Goal: Task Accomplishment & Management: Complete application form

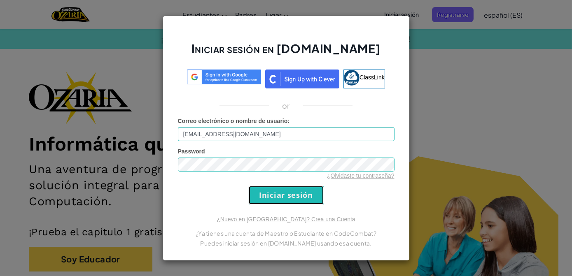
click at [264, 194] on input "Iniciar sesión" at bounding box center [286, 195] width 75 height 19
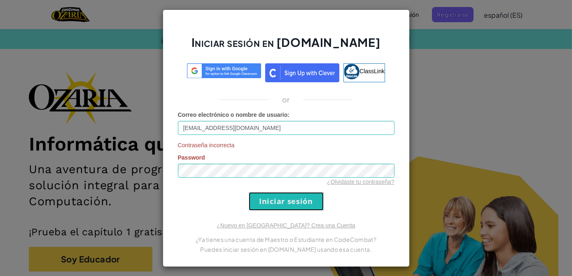
click at [264, 194] on input "Iniciar sesión" at bounding box center [286, 201] width 75 height 19
click at [188, 128] on input "[EMAIL_ADDRESS][DOMAIN_NAME]" at bounding box center [286, 128] width 217 height 14
click at [259, 199] on input "Iniciar sesión" at bounding box center [286, 201] width 75 height 19
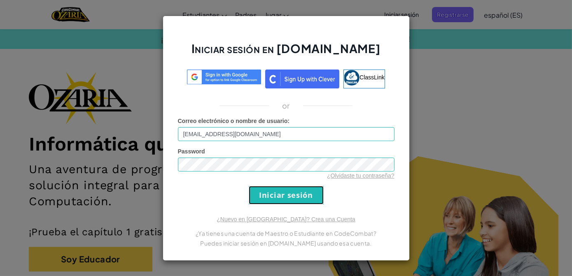
click at [259, 199] on input "Iniciar sesión" at bounding box center [286, 195] width 75 height 19
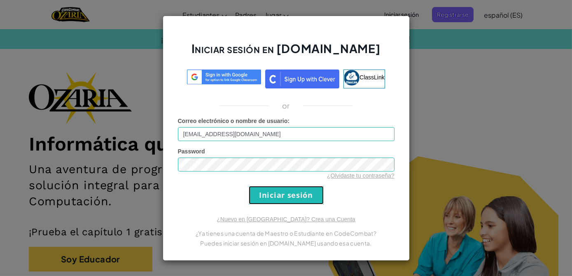
click at [259, 199] on input "Iniciar sesión" at bounding box center [286, 195] width 75 height 19
drag, startPoint x: 259, startPoint y: 199, endPoint x: 277, endPoint y: 201, distance: 17.4
click at [277, 201] on input "Iniciar sesión" at bounding box center [286, 195] width 75 height 19
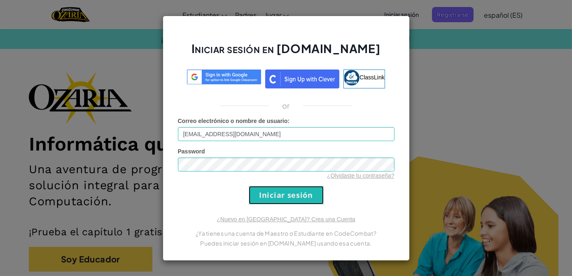
click at [277, 201] on input "Iniciar sesión" at bounding box center [286, 195] width 75 height 19
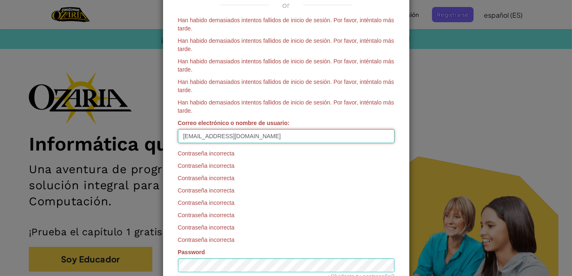
click at [184, 134] on input "[EMAIL_ADDRESS][DOMAIN_NAME]" at bounding box center [286, 136] width 217 height 14
type input "[EMAIL_ADDRESS][DOMAIN_NAME]"
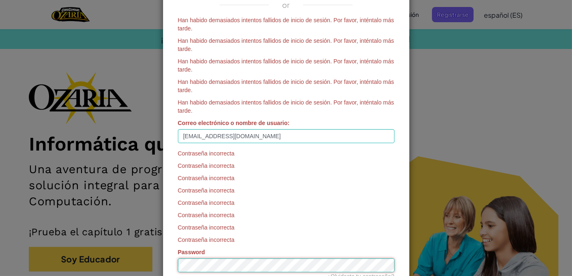
scroll to position [66, 0]
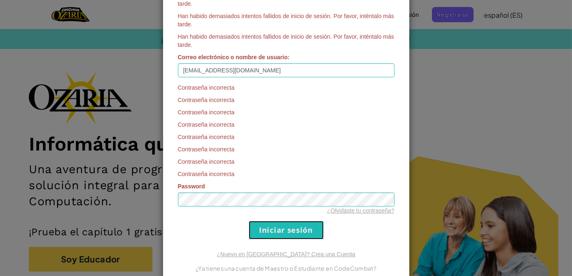
click at [268, 231] on input "Iniciar sesión" at bounding box center [286, 230] width 75 height 19
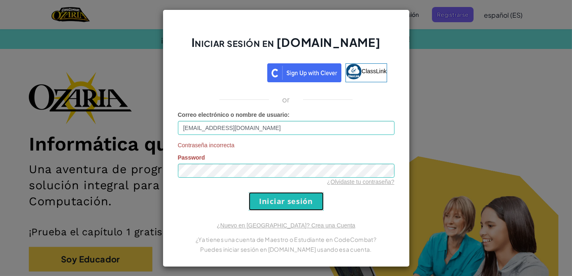
click at [277, 205] on input "Iniciar sesión" at bounding box center [286, 201] width 75 height 19
click at [451, 15] on div "Iniciar sesión en [DOMAIN_NAME] ClassLink or Correo electrónico o nombre de usu…" at bounding box center [286, 138] width 572 height 276
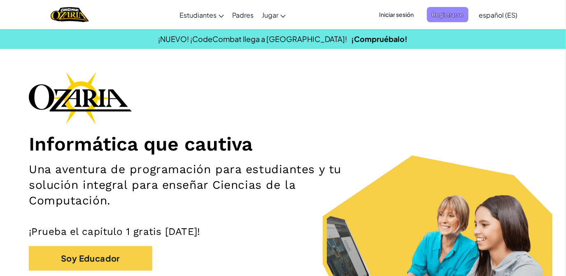
click at [435, 14] on span "Registrarse" at bounding box center [448, 14] width 42 height 15
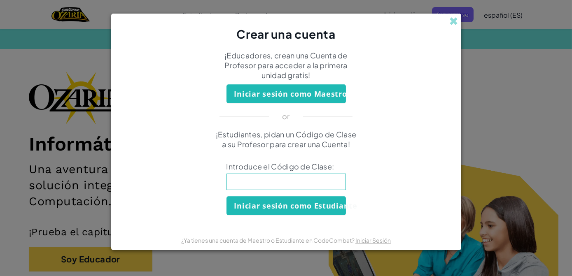
click at [257, 186] on input at bounding box center [285, 182] width 119 height 16
type input "NameSmallPan"
click at [315, 201] on button "Iniciar sesión como Estudiante" at bounding box center [285, 205] width 119 height 19
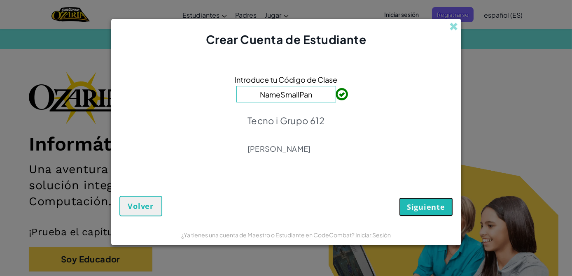
click at [432, 212] on button "Siguiente" at bounding box center [426, 207] width 54 height 19
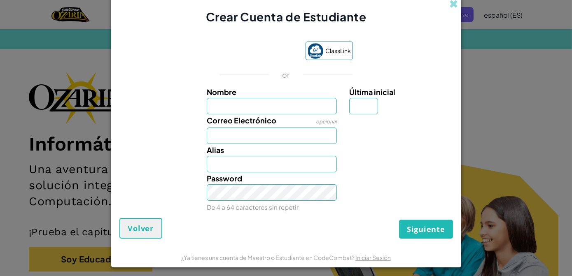
click at [273, 105] on input "Nombre" at bounding box center [272, 106] width 130 height 16
type input "[PERSON_NAME]"
type input "."
type input "[EMAIL_ADDRESS][DOMAIN_NAME]"
type input "Minnet ."
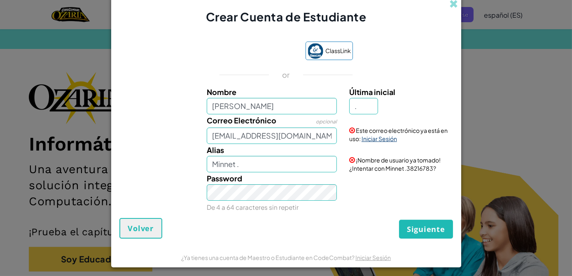
click at [384, 140] on link "Iniciar Sesión" at bounding box center [379, 138] width 35 height 7
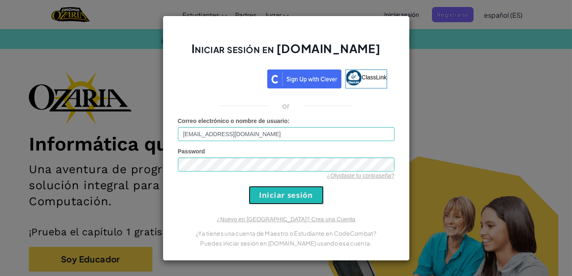
click at [269, 197] on input "Iniciar sesión" at bounding box center [286, 195] width 75 height 19
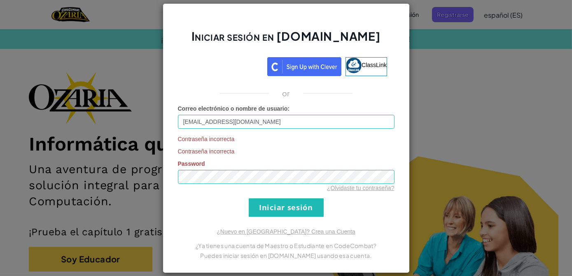
click at [420, 62] on div "Iniciar sesión en [DOMAIN_NAME] ClassLink or Correo electrónico o nombre de usu…" at bounding box center [286, 138] width 572 height 276
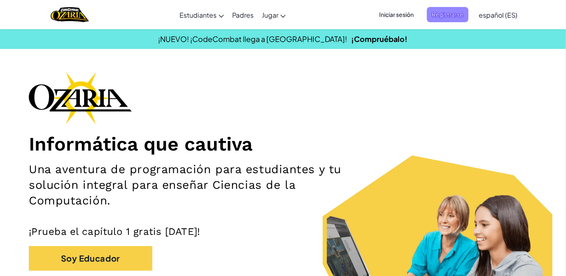
click at [441, 13] on span "Registrarse" at bounding box center [448, 14] width 42 height 15
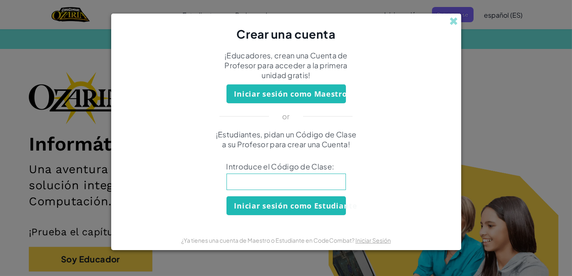
click at [296, 178] on input at bounding box center [285, 182] width 119 height 16
type input "NameSmallPan"
click at [310, 201] on button "Iniciar sesión como Estudiante" at bounding box center [285, 205] width 119 height 19
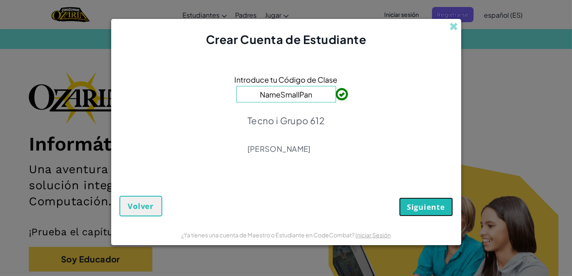
click at [404, 203] on button "Siguiente" at bounding box center [426, 207] width 54 height 19
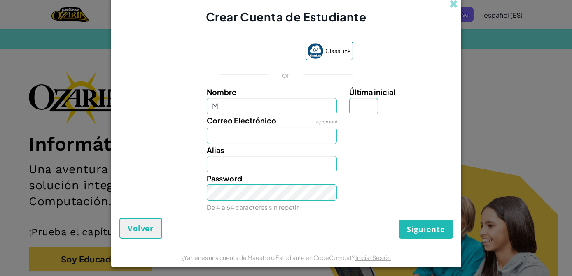
type input "[PERSON_NAME]"
type input "."
type input "[EMAIL_ADDRESS][DOMAIN_NAME]"
type input "Minnet ."
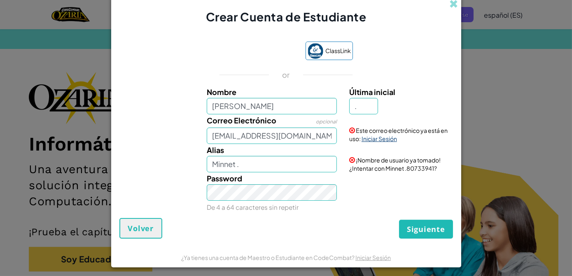
click at [364, 141] on link "Iniciar Sesión" at bounding box center [379, 138] width 35 height 7
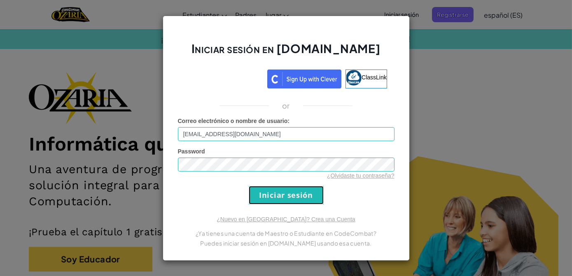
click at [304, 189] on input "Iniciar sesión" at bounding box center [286, 195] width 75 height 19
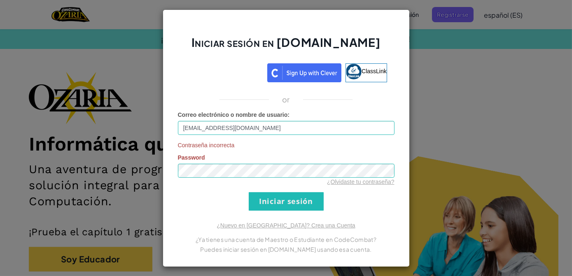
click at [472, 80] on div "Iniciar sesión en [DOMAIN_NAME] ClassLink or Correo electrónico o nombre de usu…" at bounding box center [286, 138] width 572 height 276
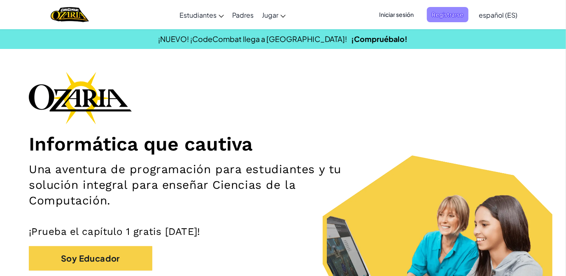
click at [445, 15] on span "Registrarse" at bounding box center [448, 14] width 42 height 15
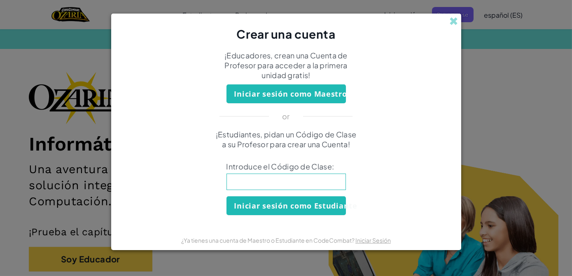
click at [326, 184] on input at bounding box center [285, 182] width 119 height 16
type input "NameSmallPan"
click at [315, 202] on button "Iniciar sesión como Estudiante" at bounding box center [285, 205] width 119 height 19
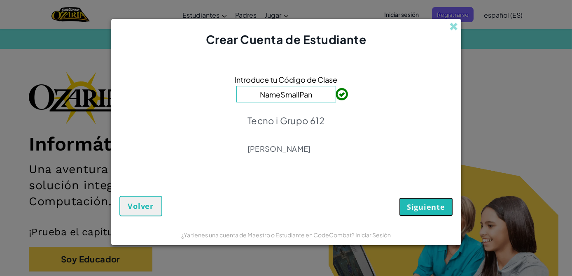
click at [439, 207] on span "Siguiente" at bounding box center [426, 207] width 38 height 10
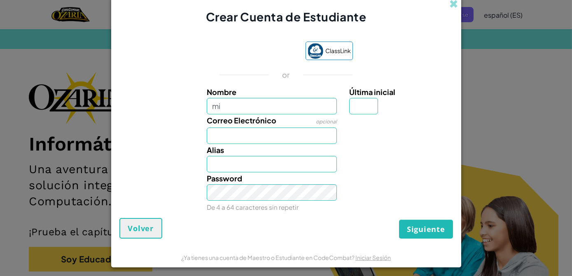
type input "[PERSON_NAME]"
type input "."
type input "[EMAIL_ADDRESS][DOMAIN_NAME]"
type input "Minnet ."
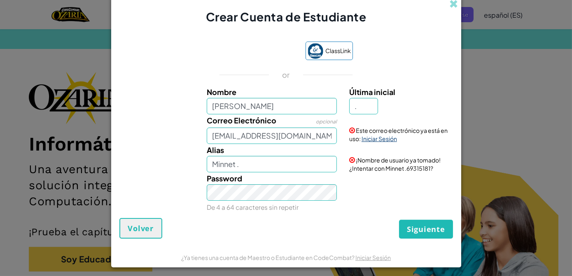
click at [377, 142] on link "Iniciar Sesión" at bounding box center [379, 138] width 35 height 7
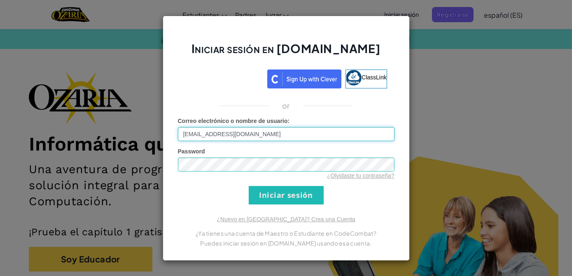
click at [309, 137] on input "[EMAIL_ADDRESS][DOMAIN_NAME]" at bounding box center [286, 134] width 217 height 14
type input "[EMAIL_ADDRESS][DOMAIN_NAME]"
click at [289, 201] on input "Iniciar sesión" at bounding box center [286, 195] width 75 height 19
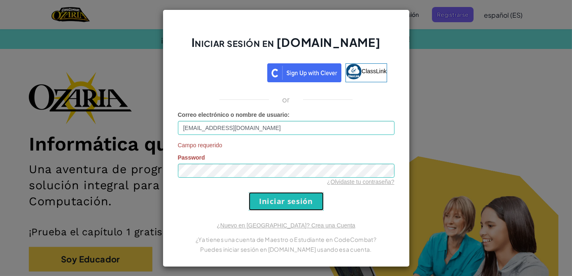
click at [266, 210] on input "Iniciar sesión" at bounding box center [286, 201] width 75 height 19
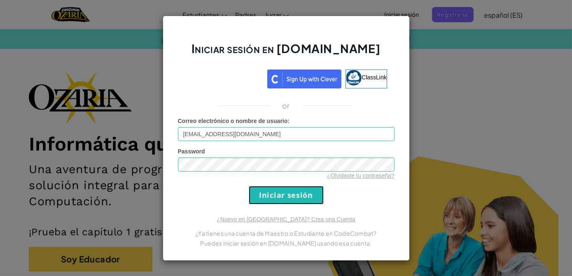
click at [272, 201] on input "Iniciar sesión" at bounding box center [286, 195] width 75 height 19
